Goal: Task Accomplishment & Management: Manage account settings

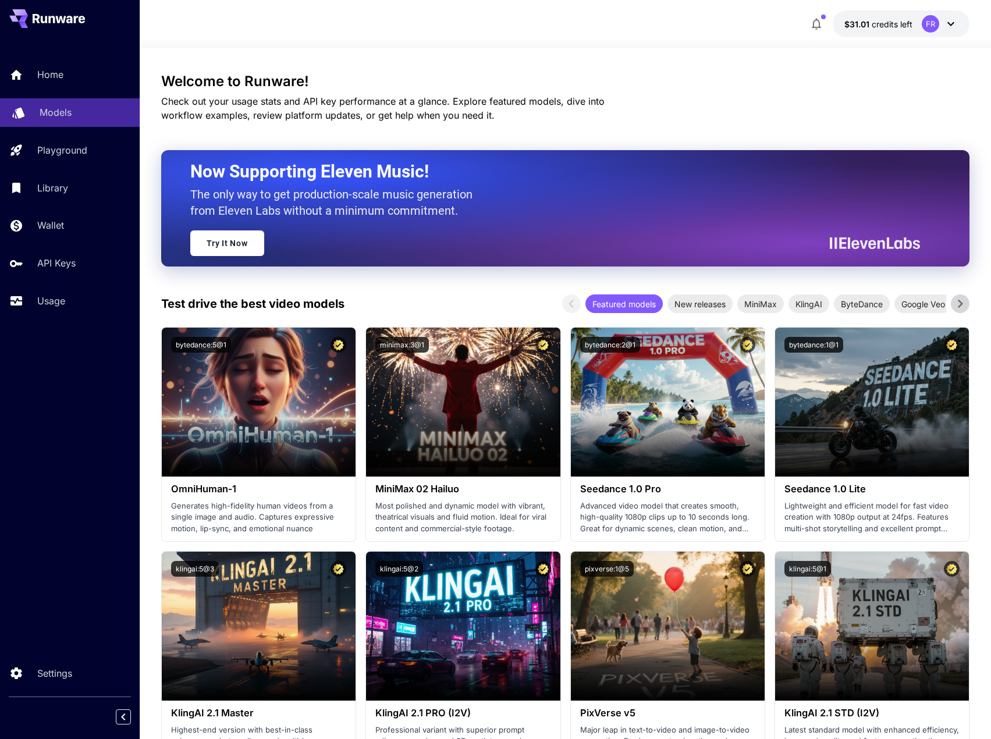
click at [61, 114] on p "Models" at bounding box center [56, 112] width 32 height 14
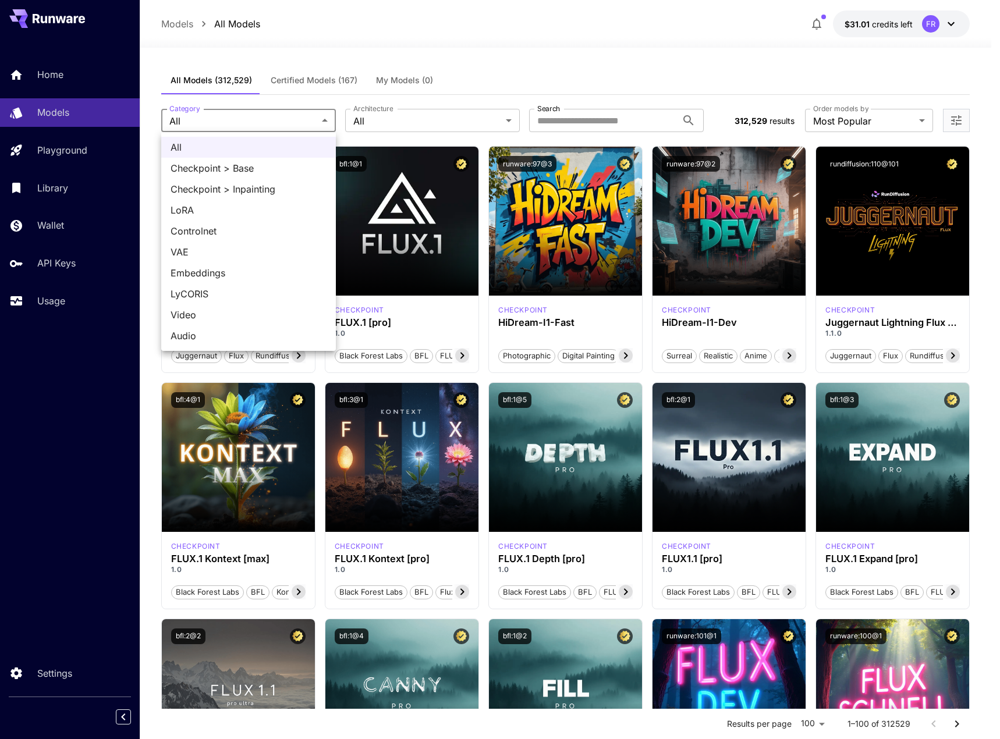
click at [187, 212] on span "LoRA" at bounding box center [249, 210] width 156 height 14
type input "****"
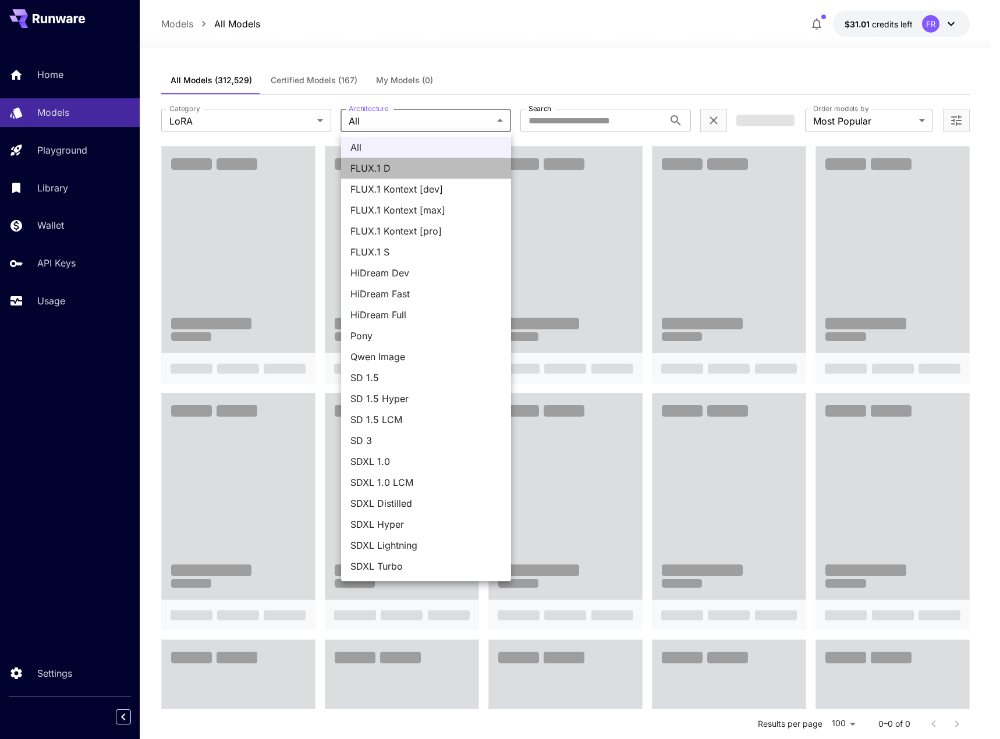
click at [380, 169] on span "FLUX.1 D" at bounding box center [425, 168] width 151 height 14
type input "******"
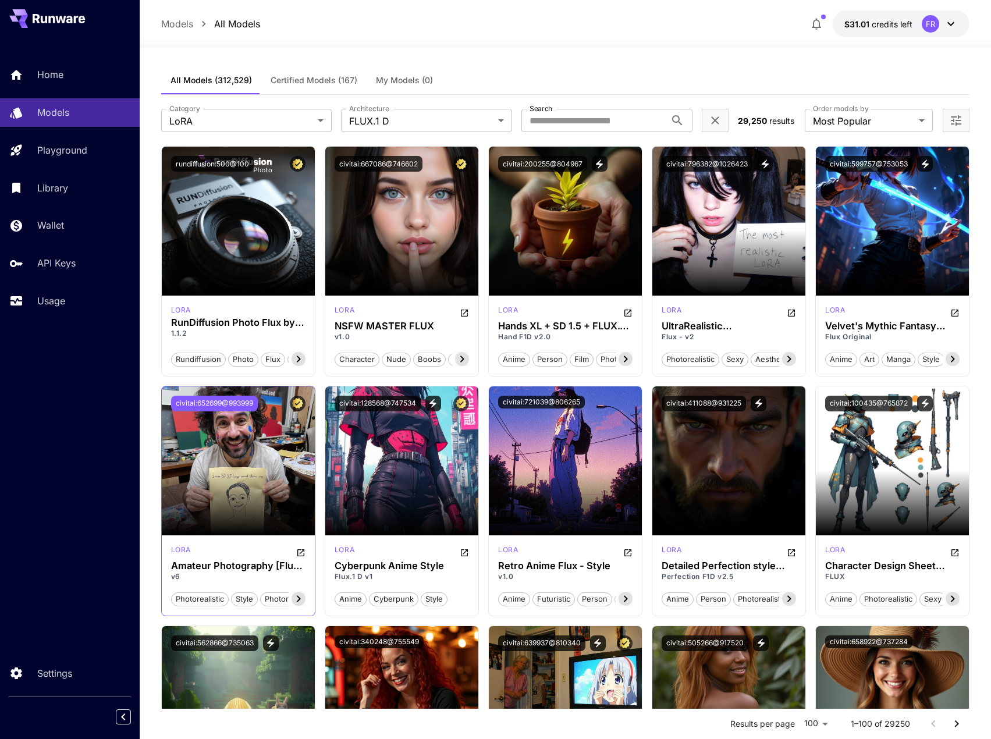
click at [212, 402] on button "civitai:652699@993999" at bounding box center [214, 404] width 87 height 16
click at [956, 20] on icon at bounding box center [951, 24] width 14 height 14
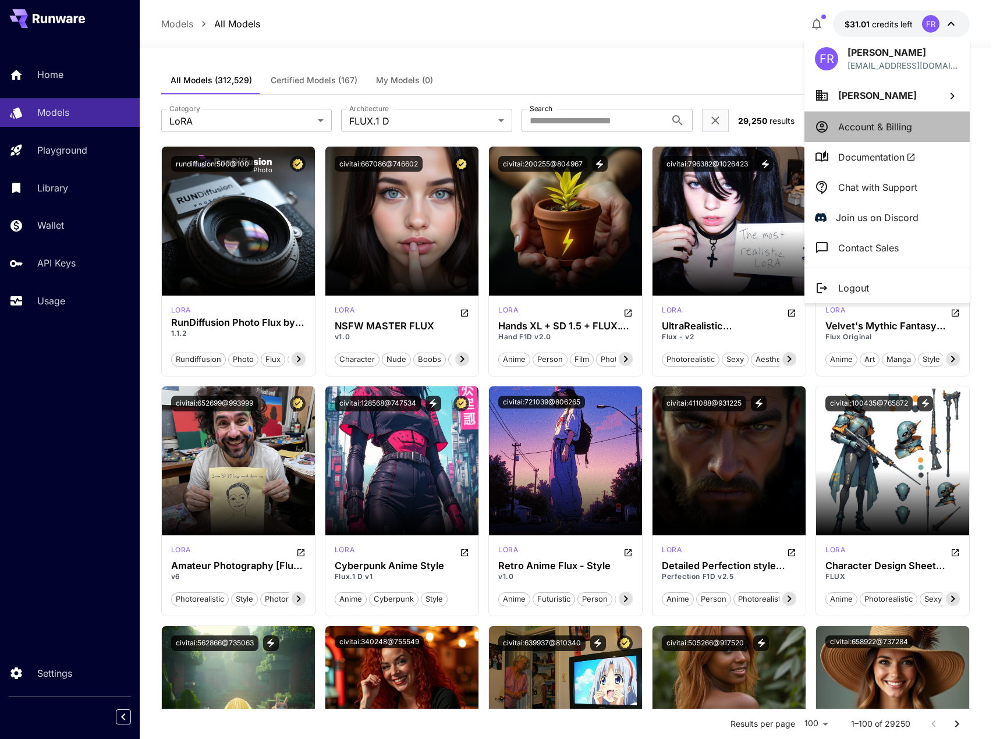
click at [877, 125] on p "Account & Billing" at bounding box center [875, 127] width 74 height 14
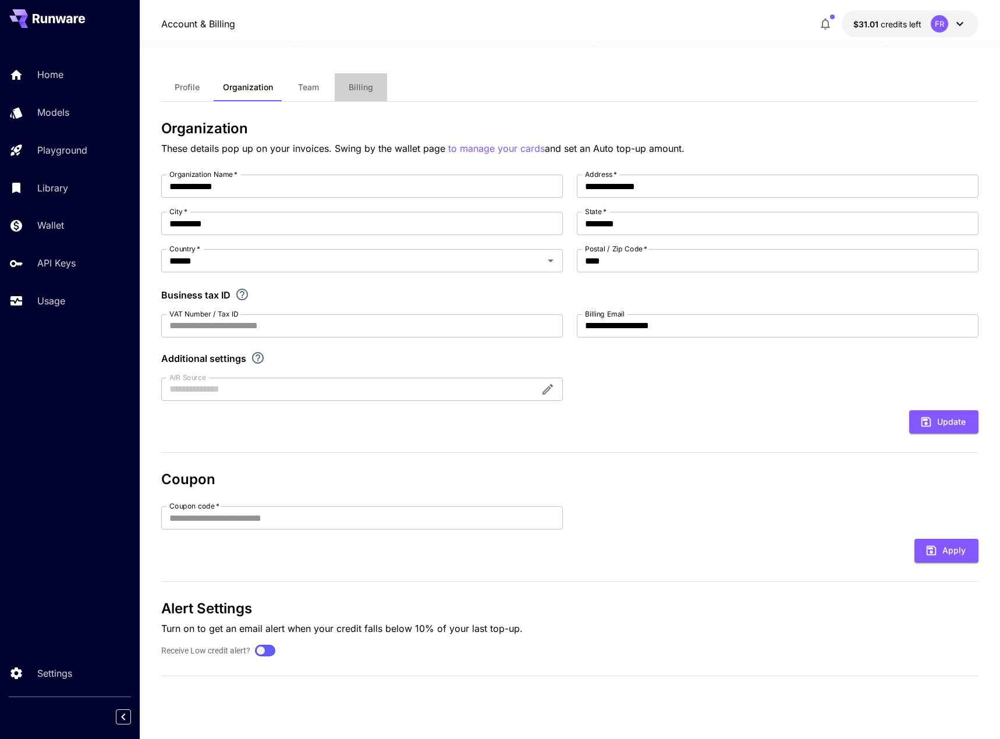
click at [359, 92] on span "Billing" at bounding box center [361, 87] width 24 height 10
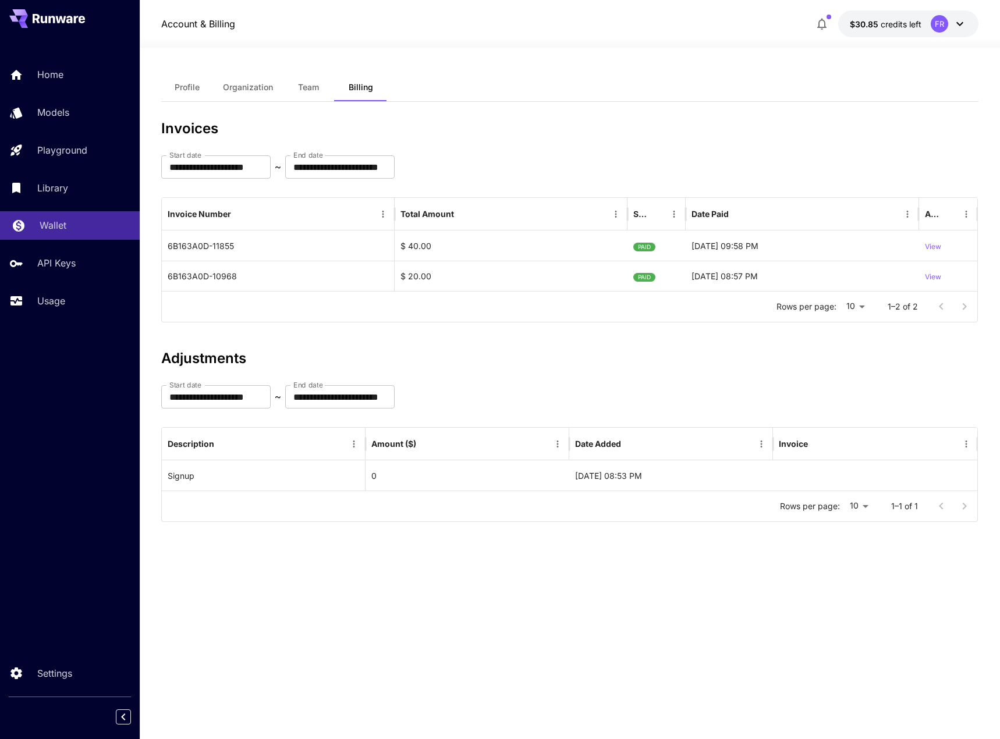
click at [56, 225] on p "Wallet" at bounding box center [53, 225] width 27 height 14
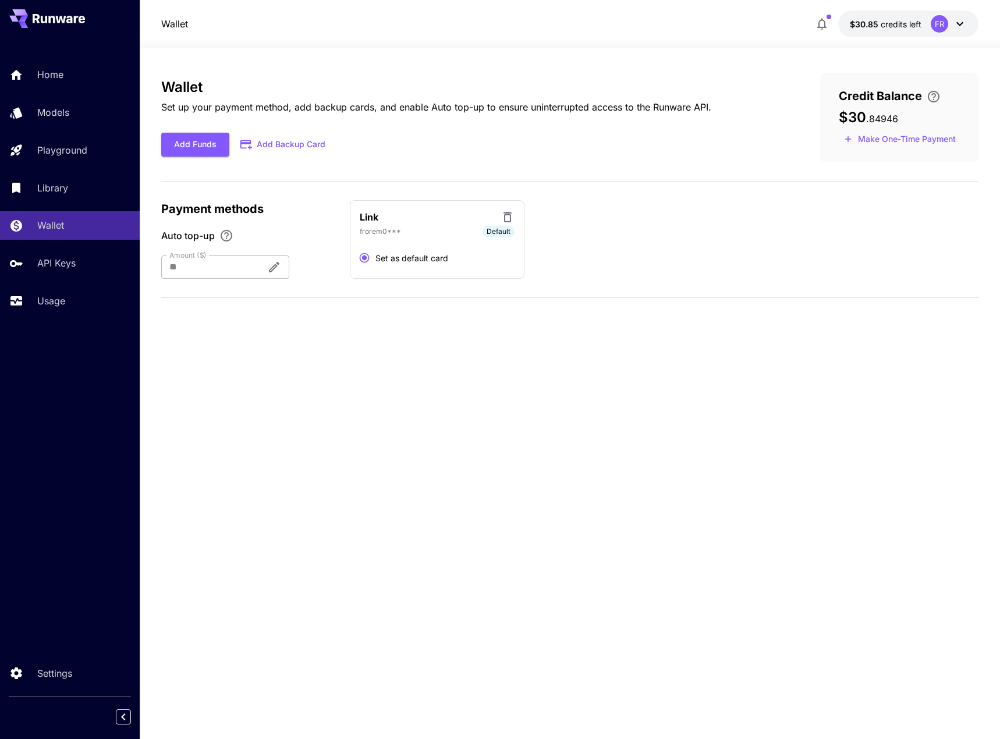
click at [827, 27] on icon "button" at bounding box center [821, 25] width 9 height 12
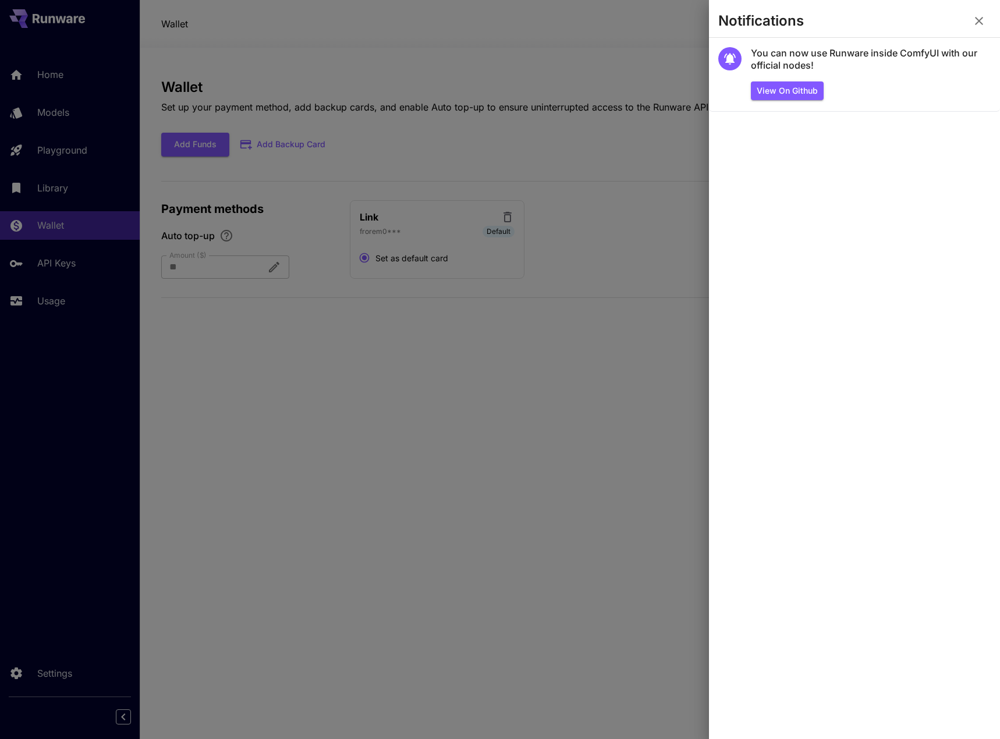
click at [593, 62] on div at bounding box center [500, 369] width 1000 height 739
